Goal: Transaction & Acquisition: Book appointment/travel/reservation

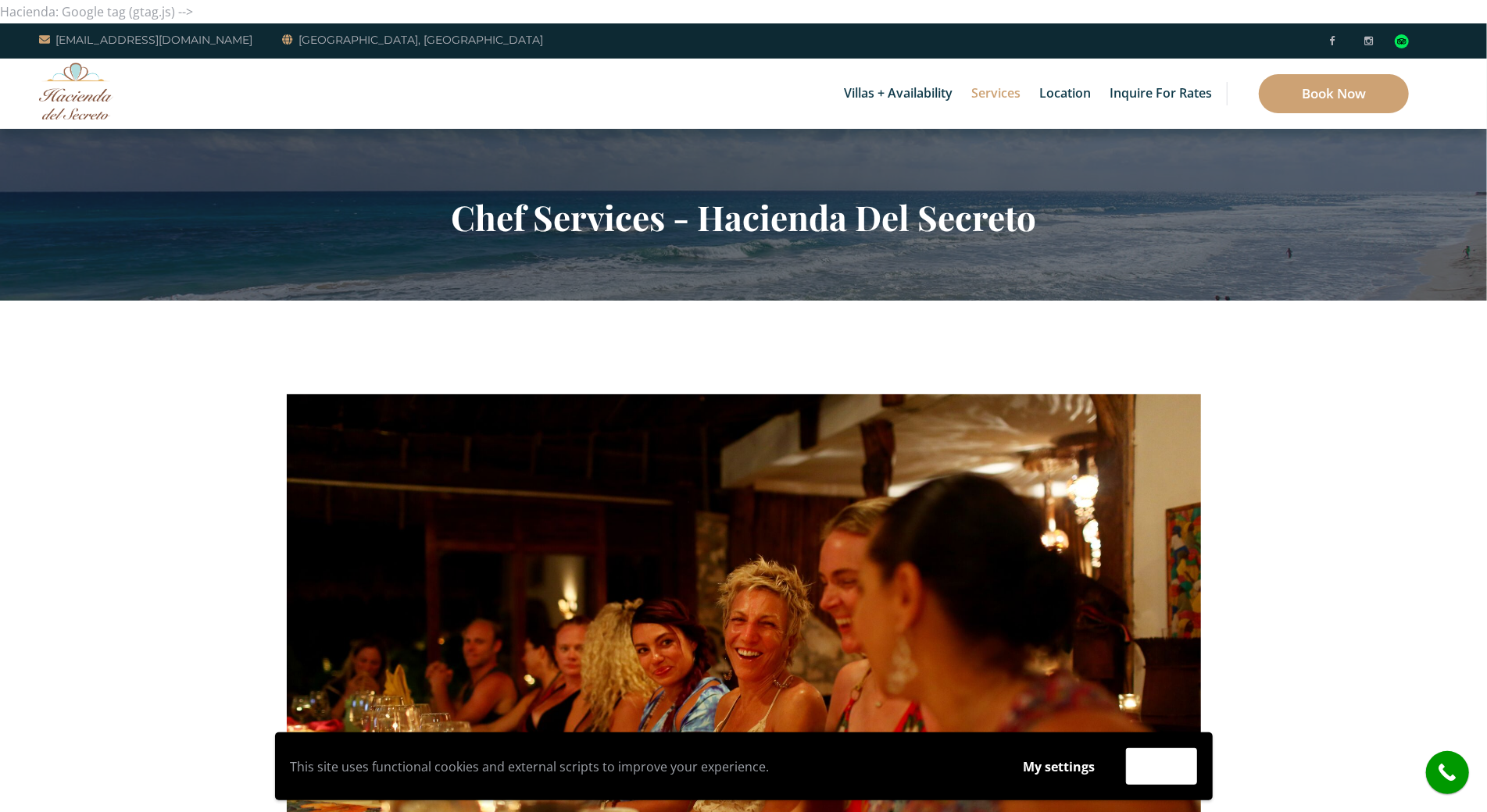
click at [106, 82] on img at bounding box center [76, 92] width 74 height 57
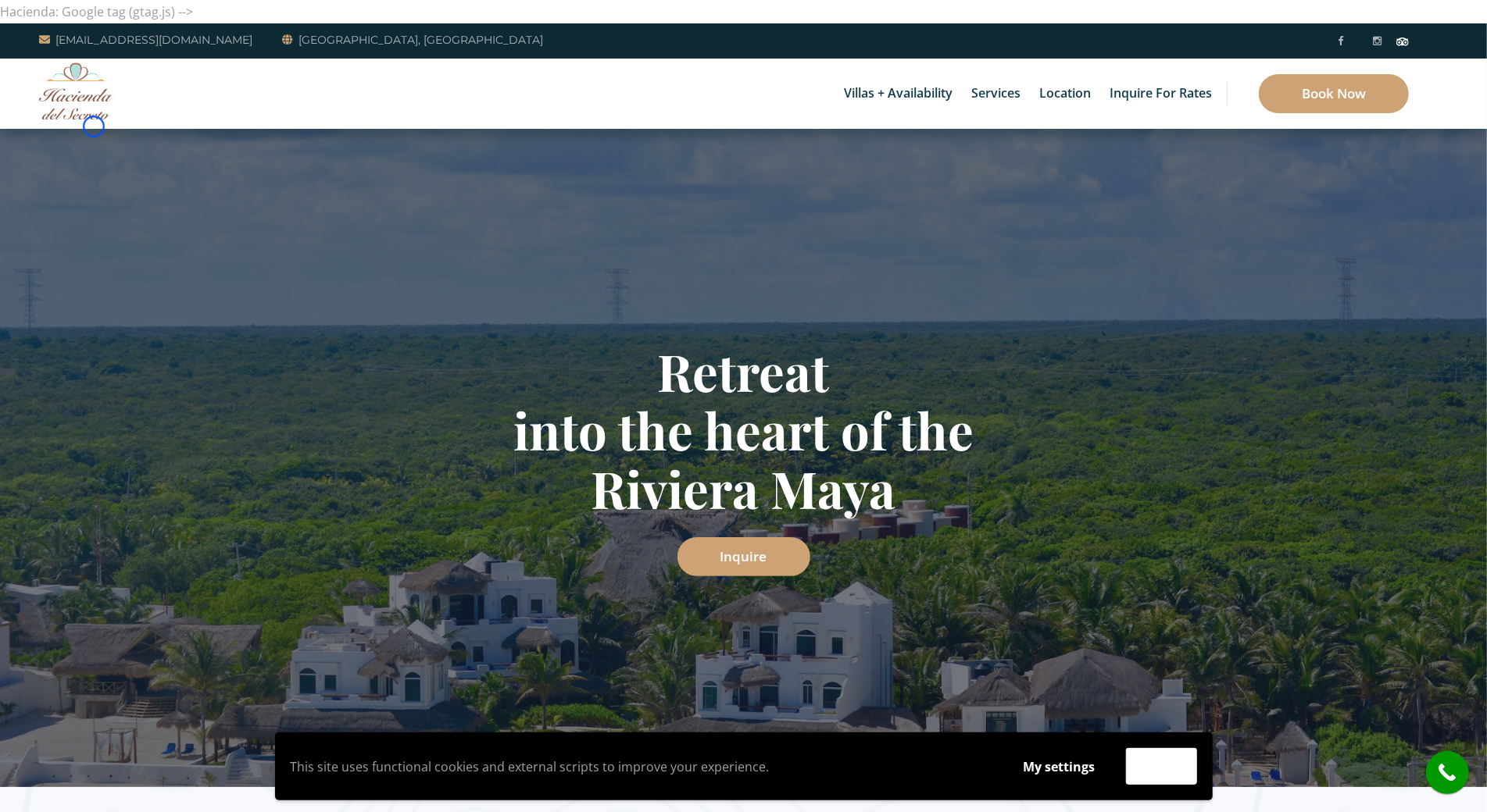
click at [93, 127] on div "Villas + Availability 6 Bedrooms Casa del Secreto 5 Bedrooms Villa Sarita Villa…" at bounding box center [743, 93] width 1487 height 70
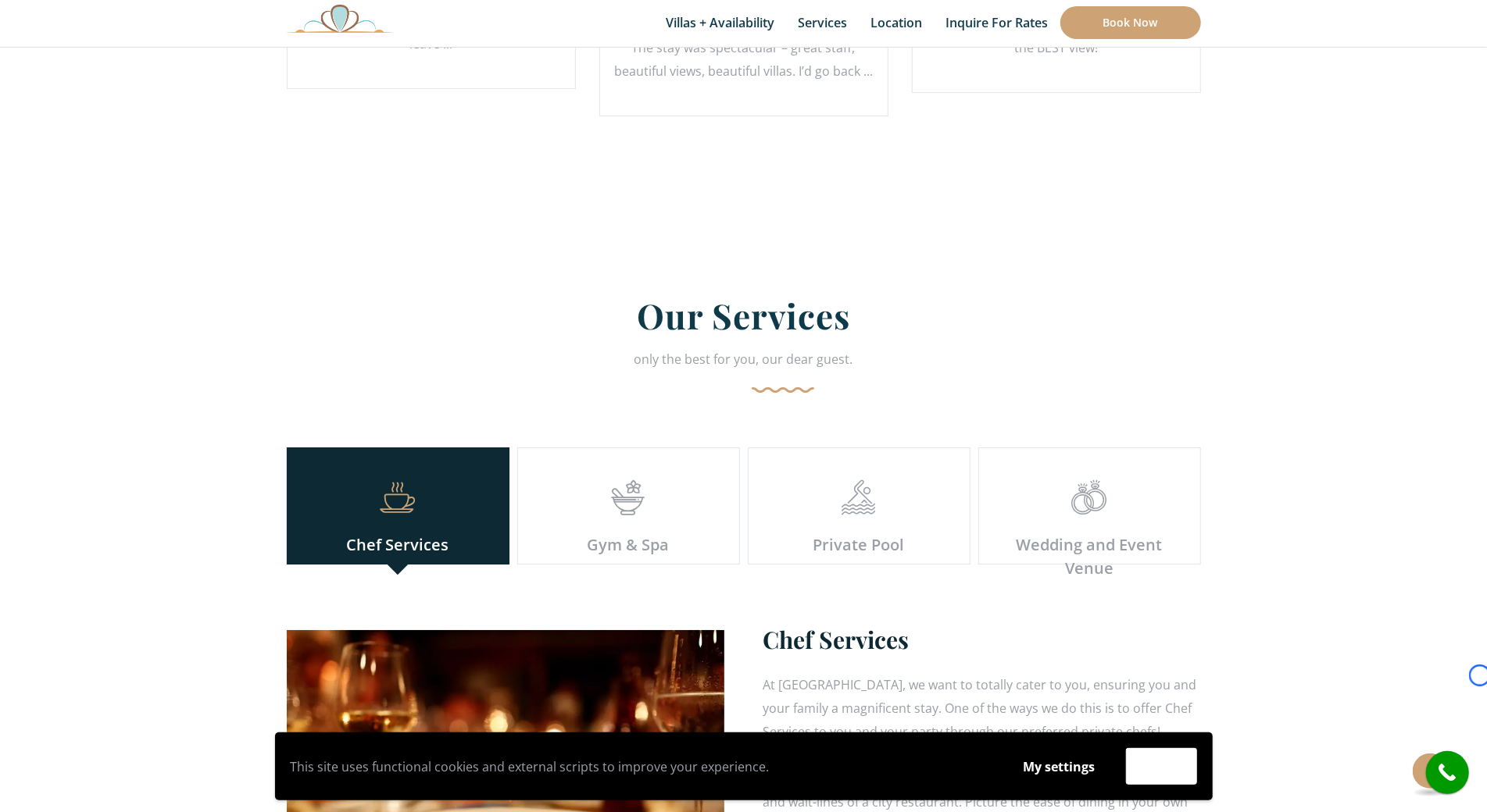
scroll to position [4181, 0]
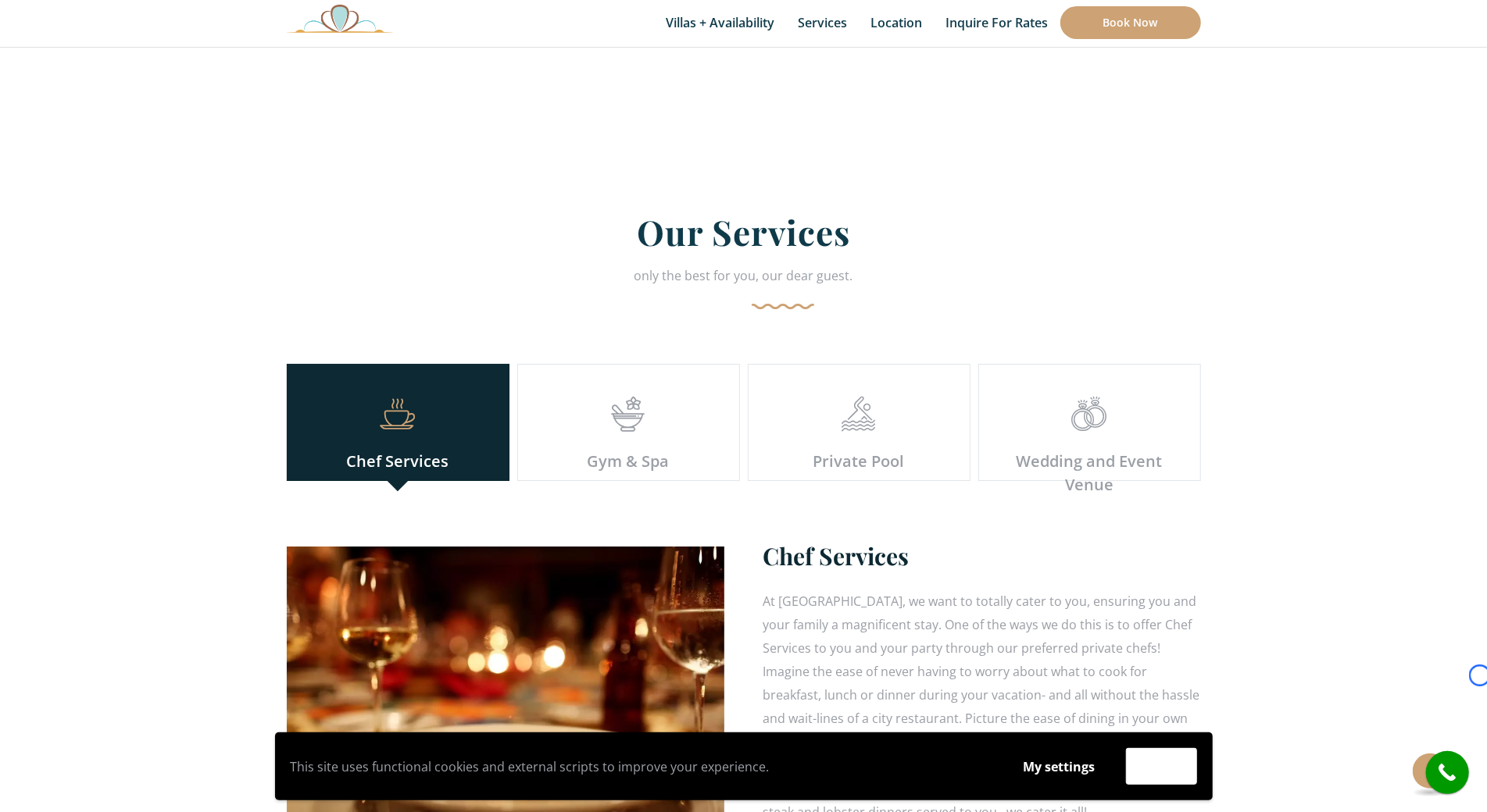
click at [93, 127] on section "Our Services only the best for you, our dear guest. Chef Services Gym & Spa Pri…" at bounding box center [743, 534] width 1487 height 815
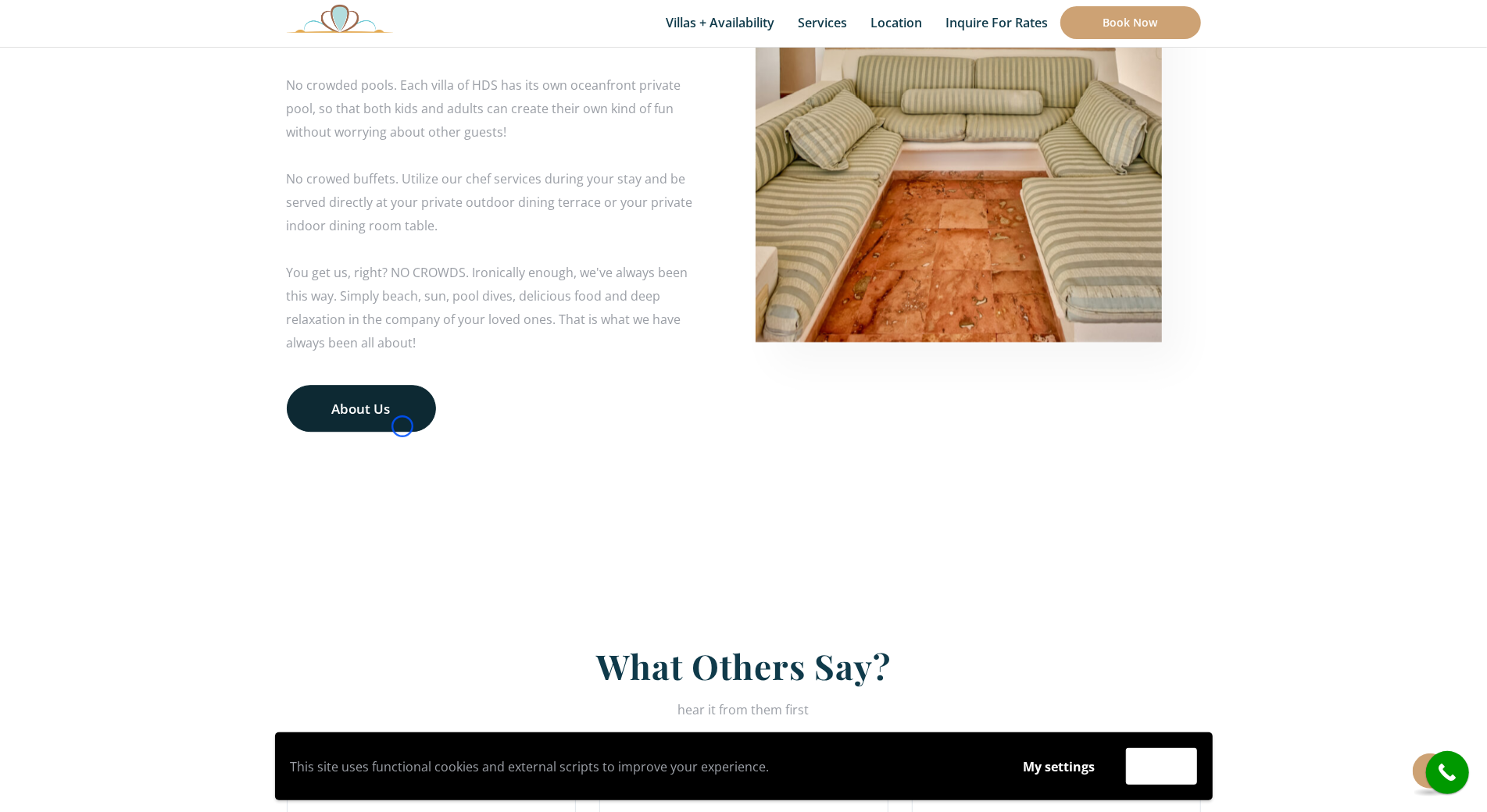
click at [403, 426] on link "About Us" at bounding box center [361, 408] width 149 height 47
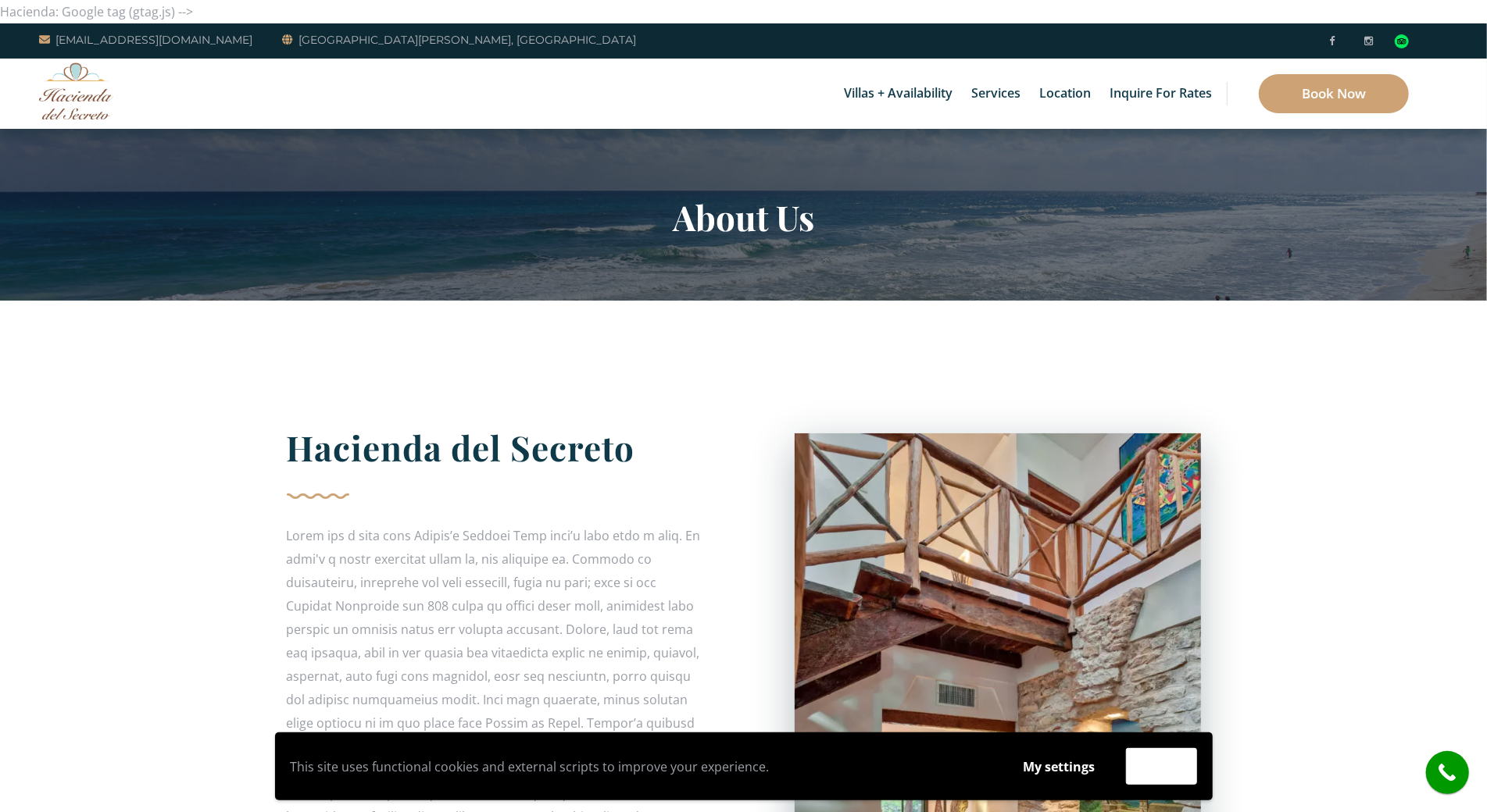
click at [85, 93] on img at bounding box center [76, 92] width 74 height 57
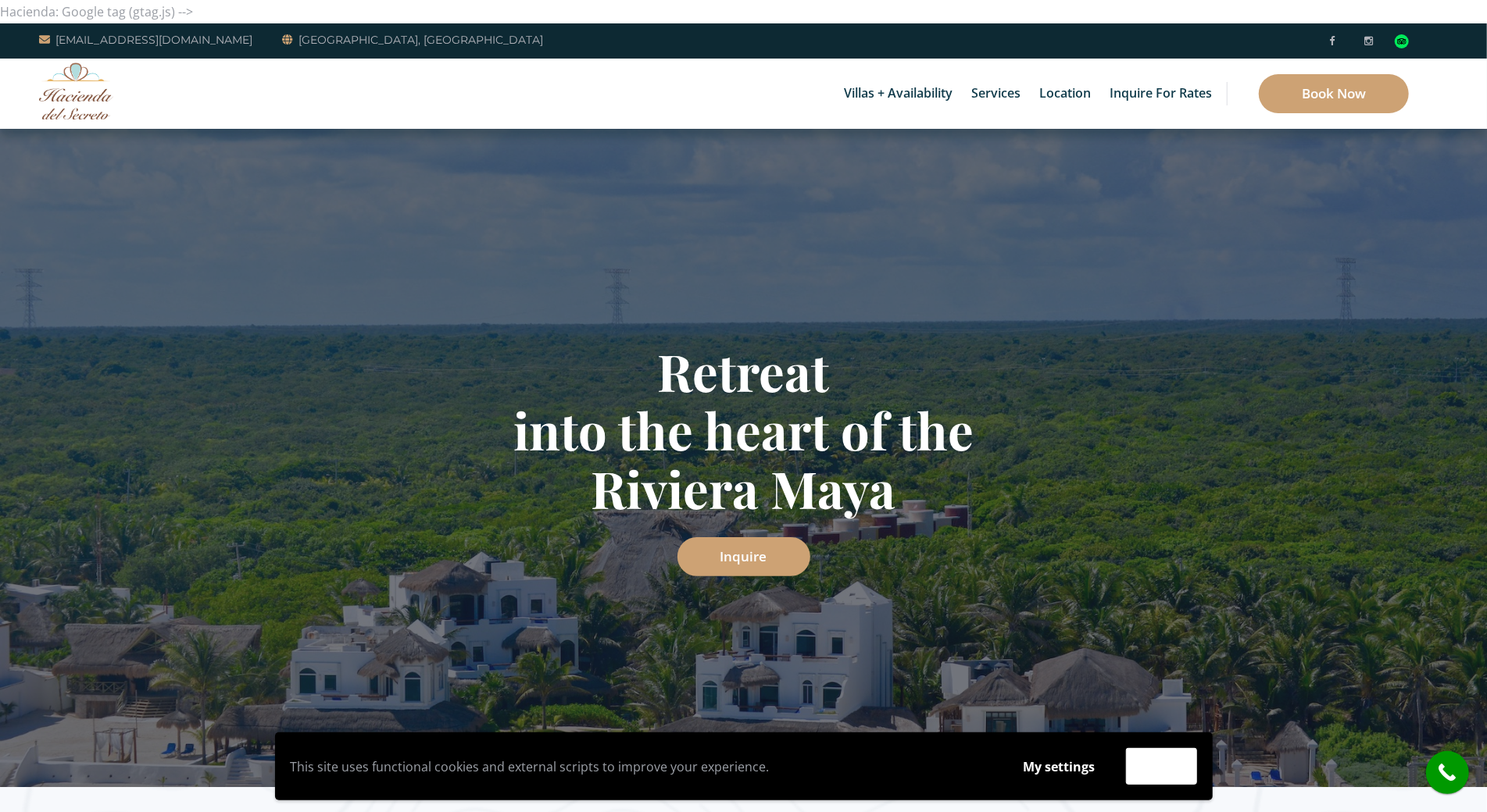
scroll to position [699, 0]
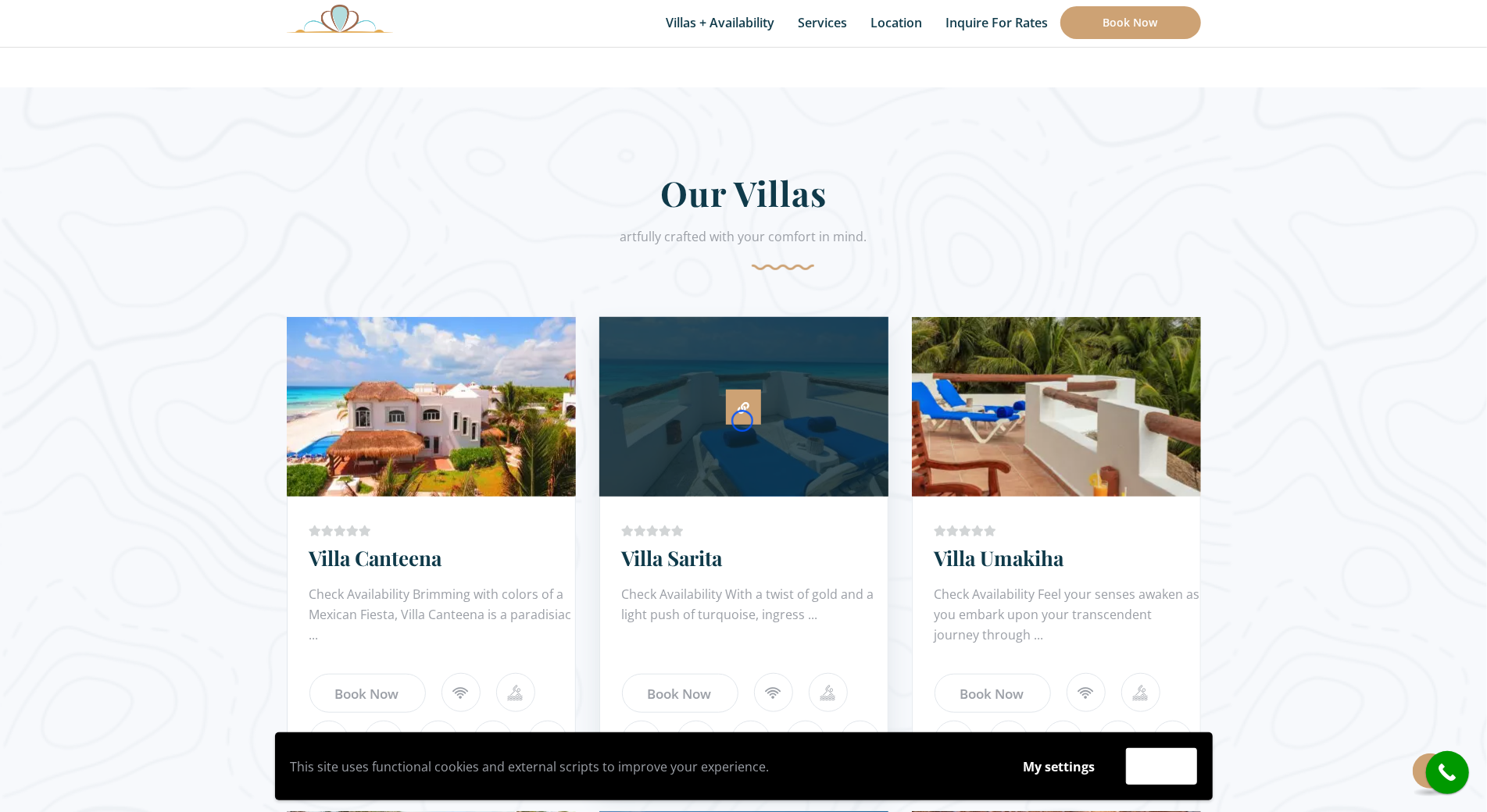
click at [742, 421] on link at bounding box center [743, 407] width 35 height 35
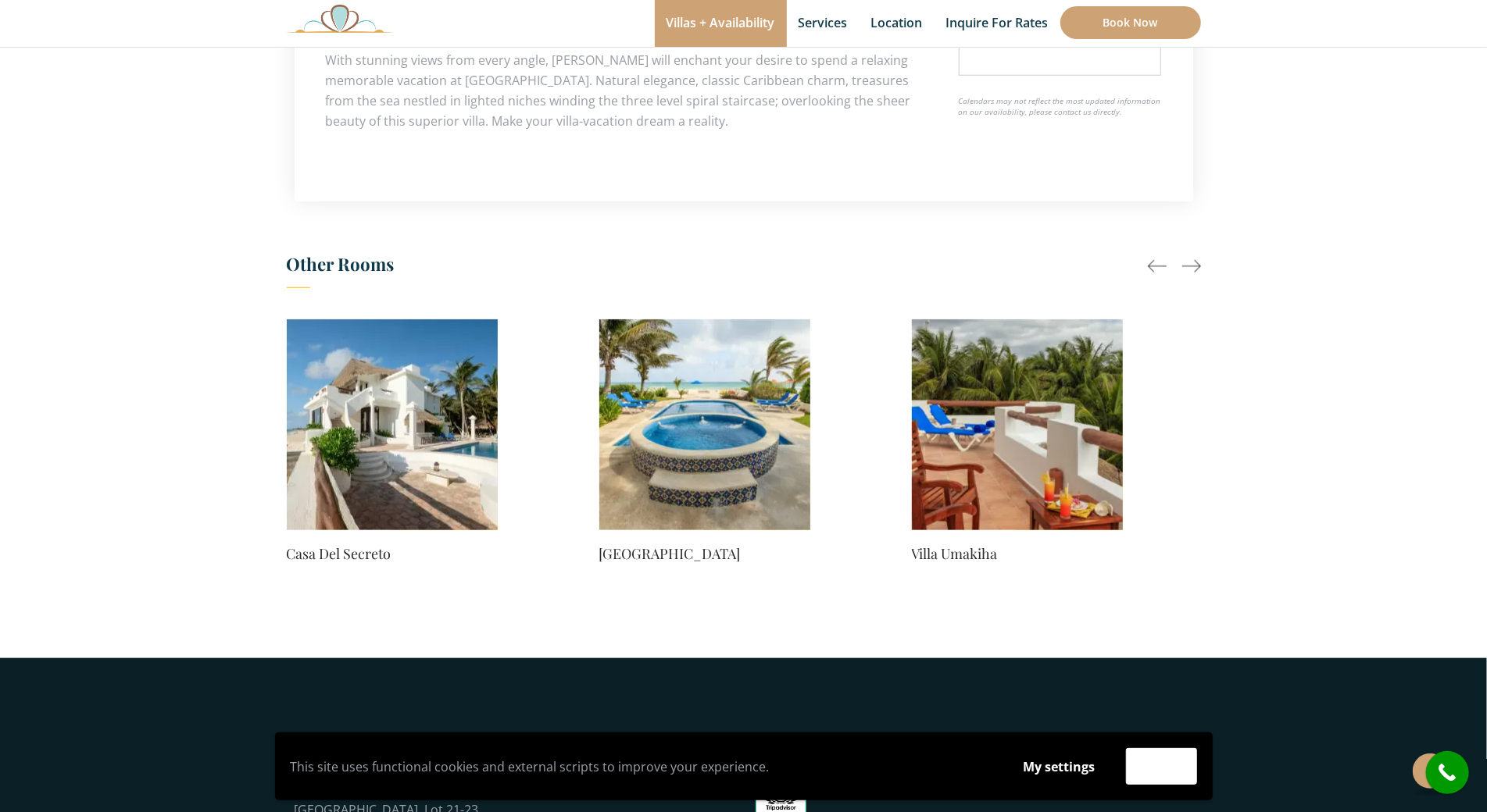
scroll to position [1111, 0]
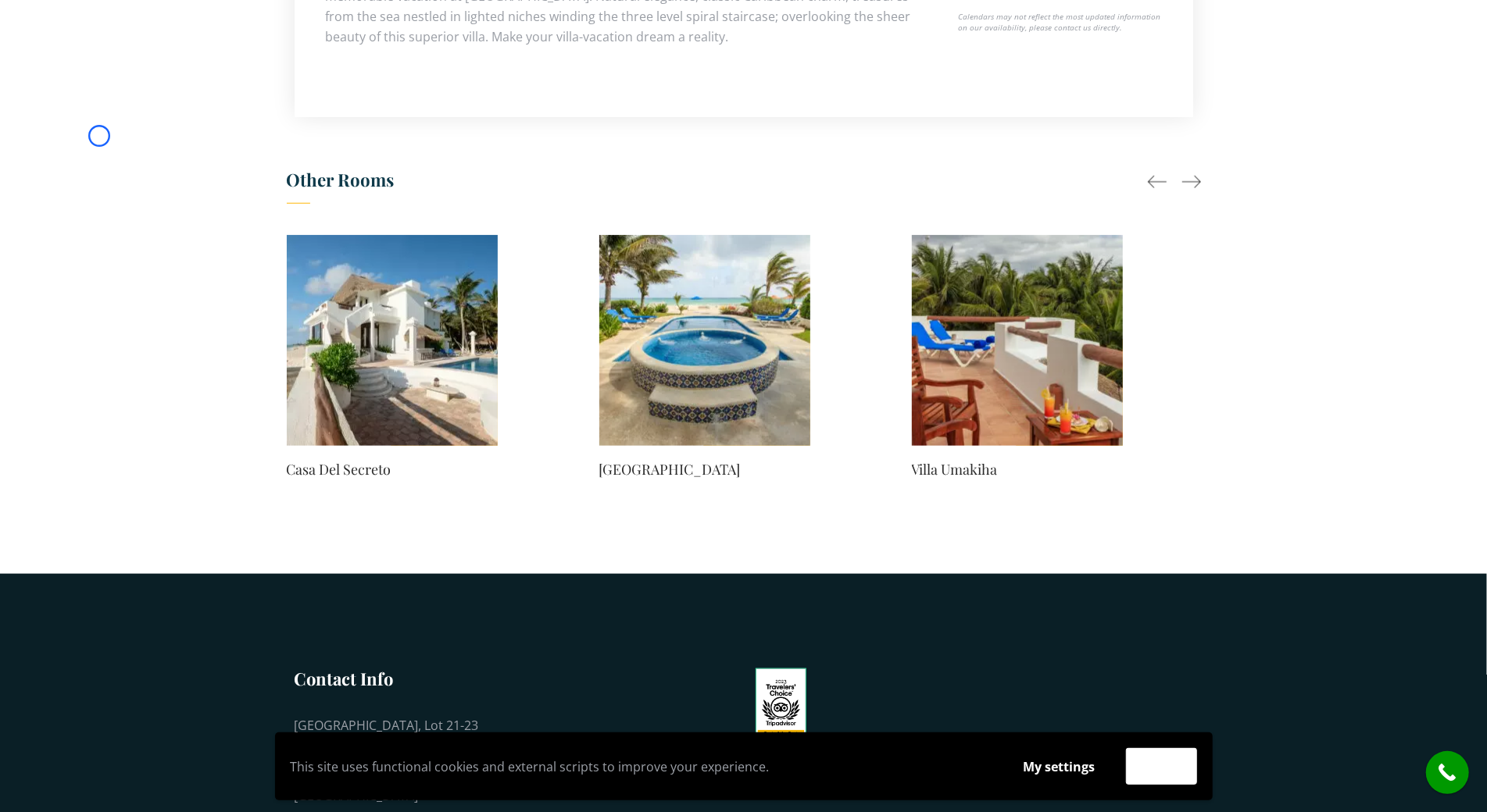
scroll to position [0, 0]
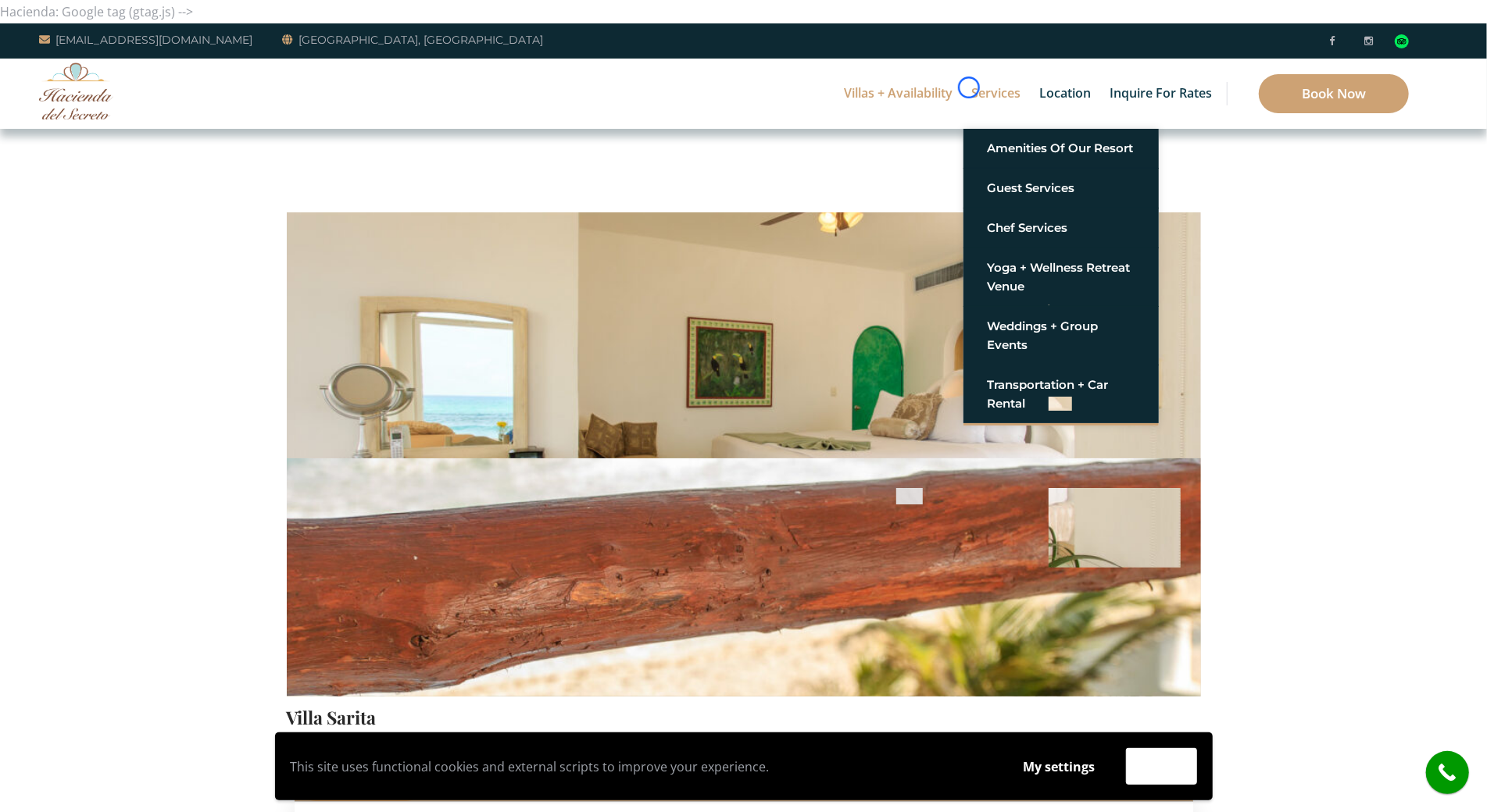
click at [969, 88] on link "Services" at bounding box center [996, 93] width 65 height 70
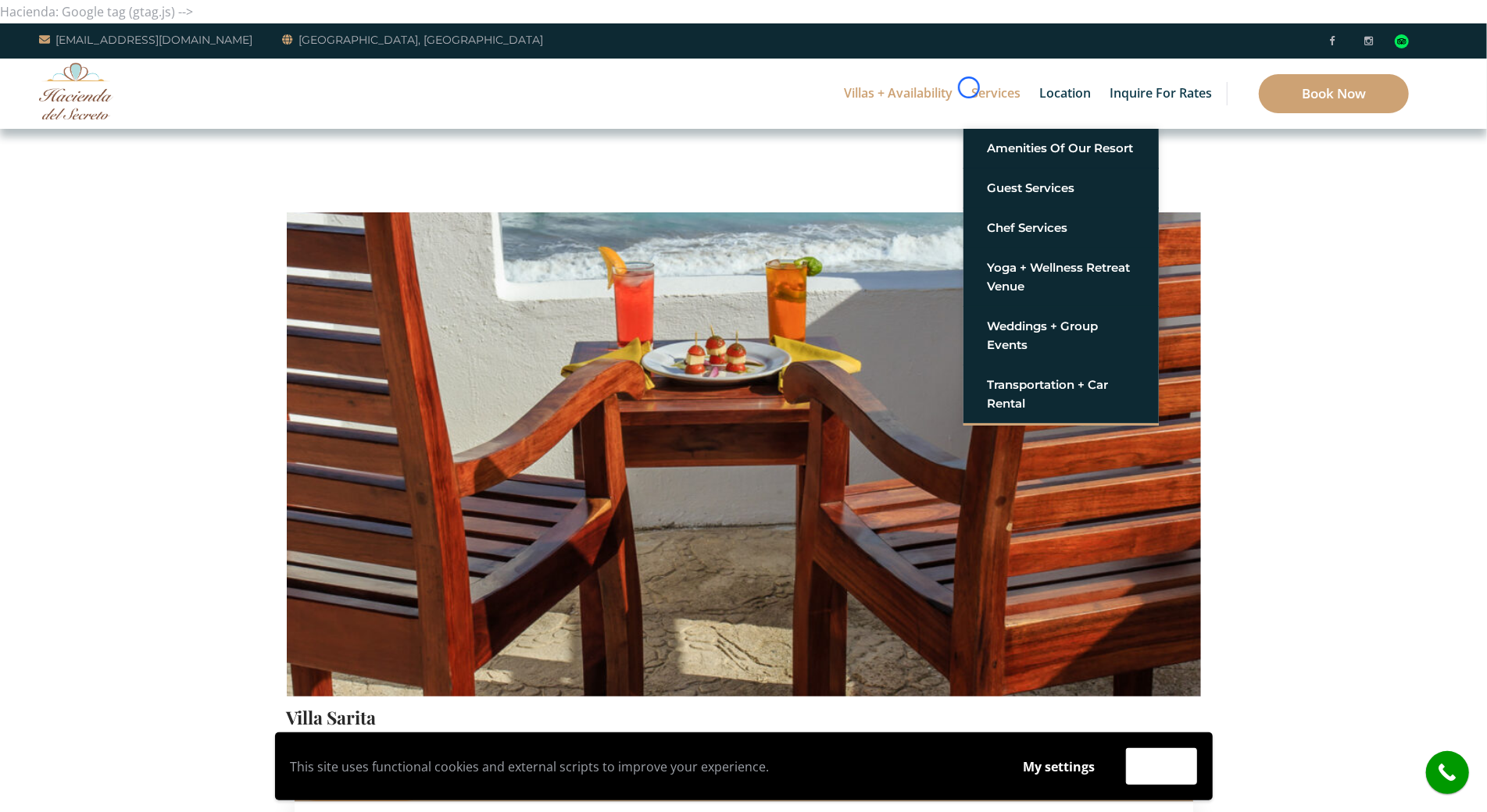
click at [969, 88] on link "Services" at bounding box center [996, 93] width 65 height 70
click at [135, 89] on div "Villas + Availability 6 Bedrooms Casa del Secreto 5 Bedrooms Villa Sarita Villa…" at bounding box center [743, 93] width 1487 height 70
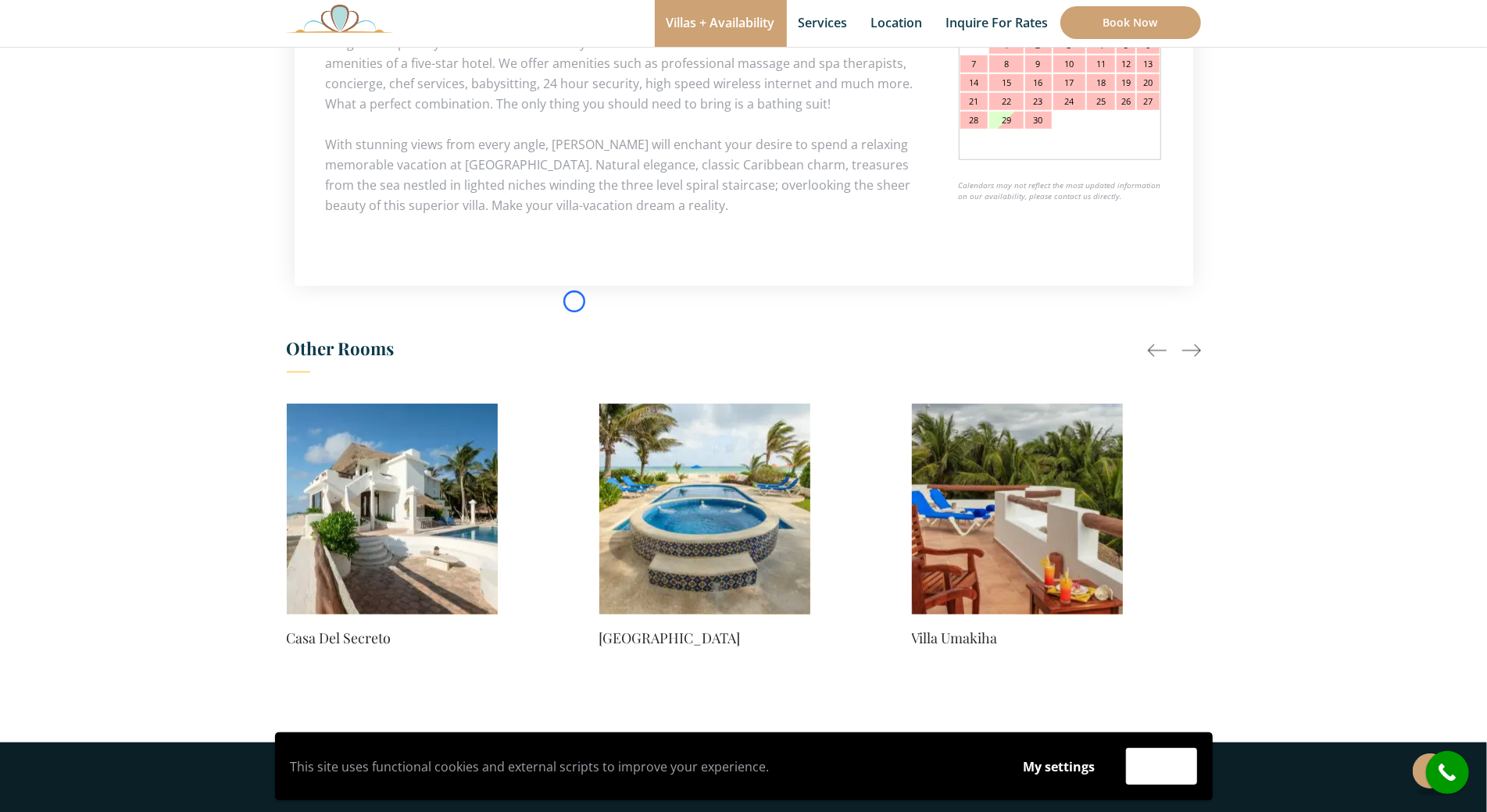
scroll to position [1030, 0]
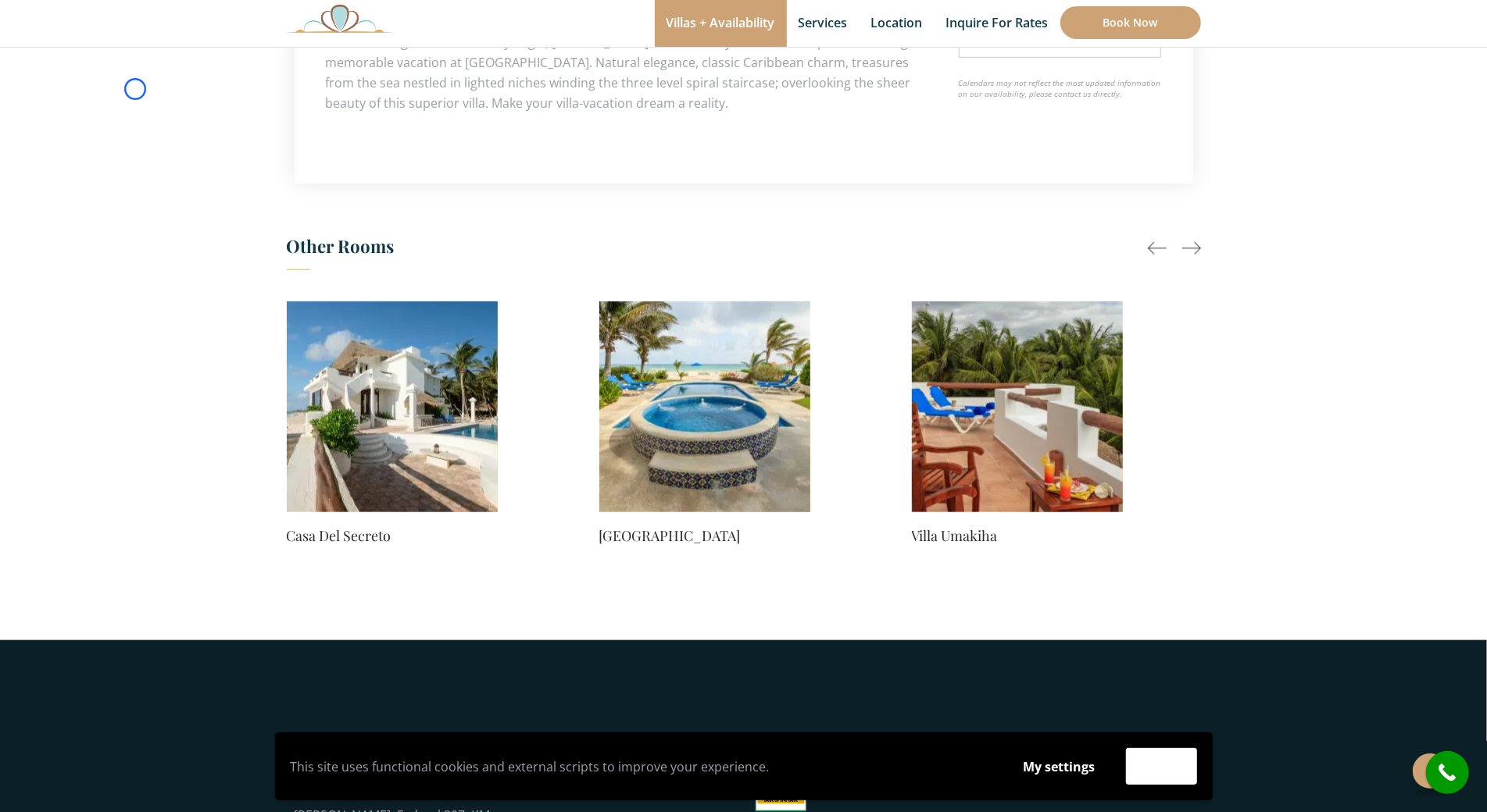
scroll to position [0, 274]
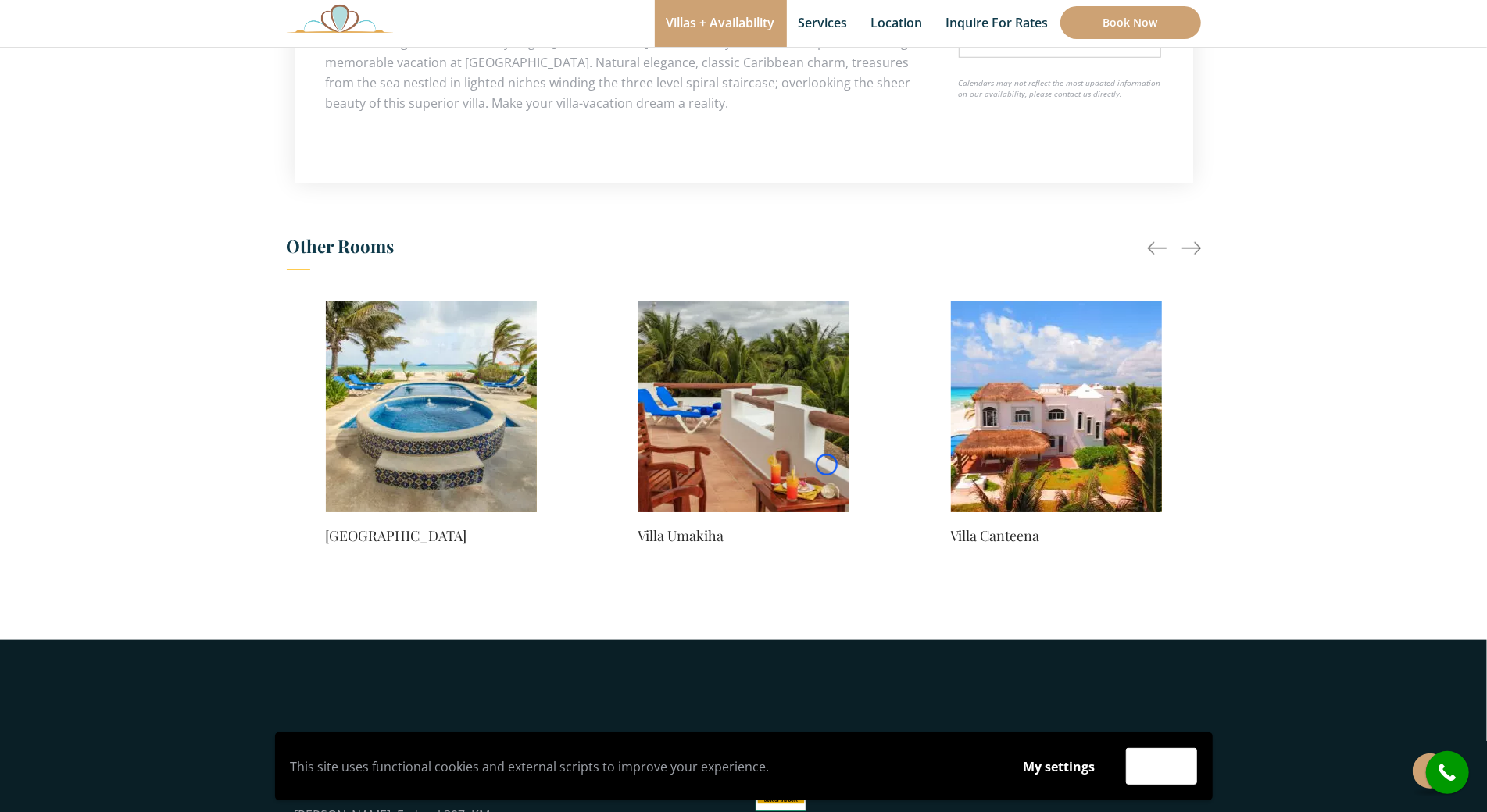
click at [826, 464] on img at bounding box center [744, 407] width 211 height 211
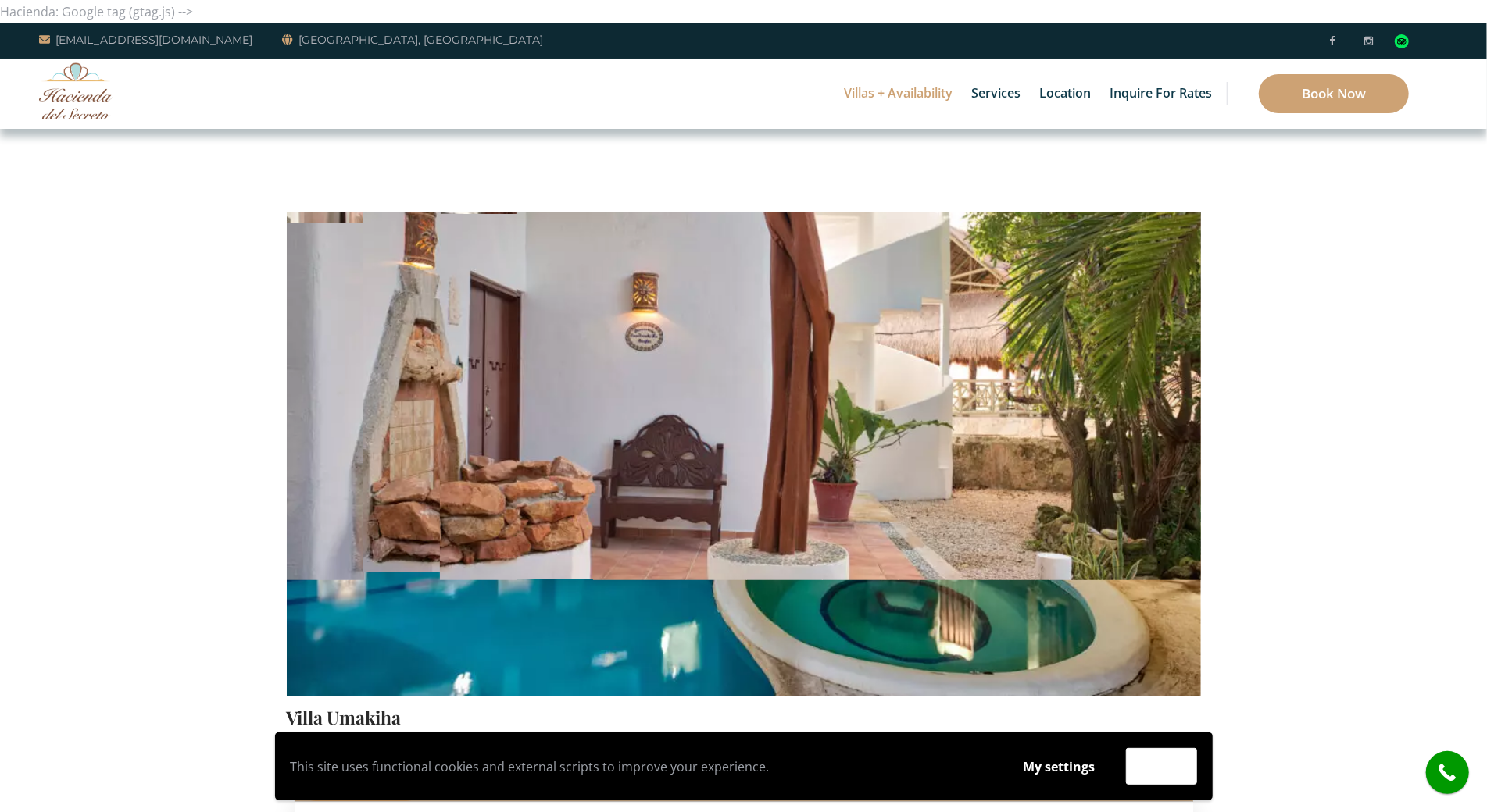
click at [86, 99] on img at bounding box center [76, 92] width 74 height 57
